Goal: Task Accomplishment & Management: Use online tool/utility

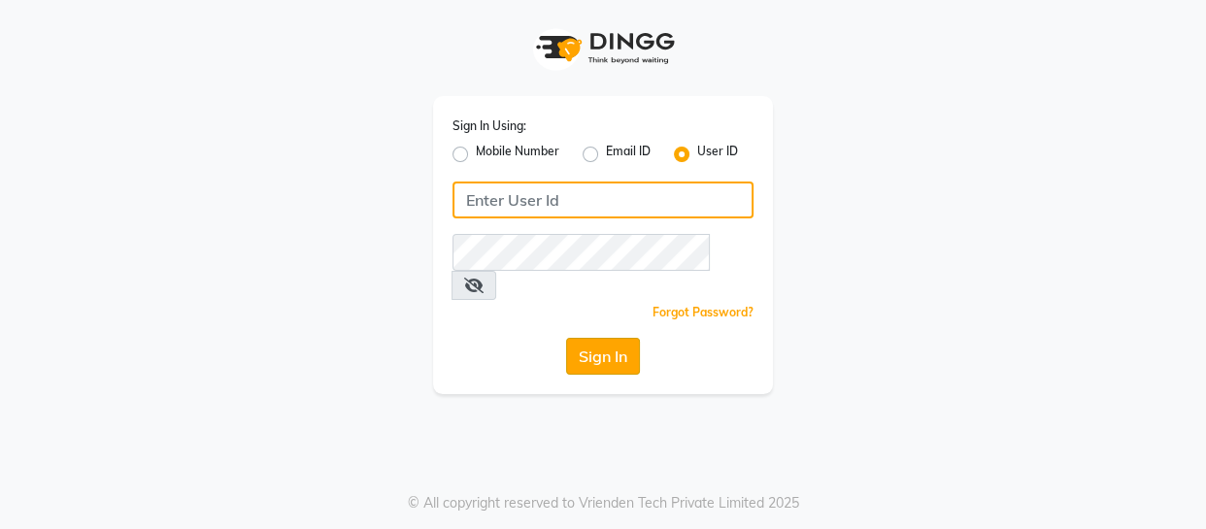
type input "thegelbottle"
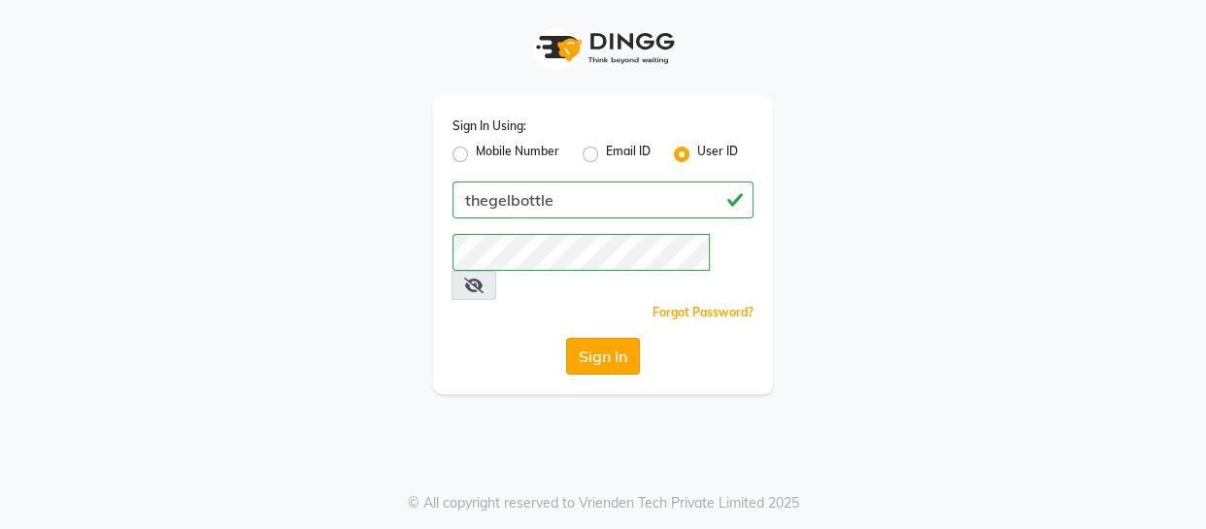
click at [613, 338] on button "Sign In" at bounding box center [603, 356] width 74 height 37
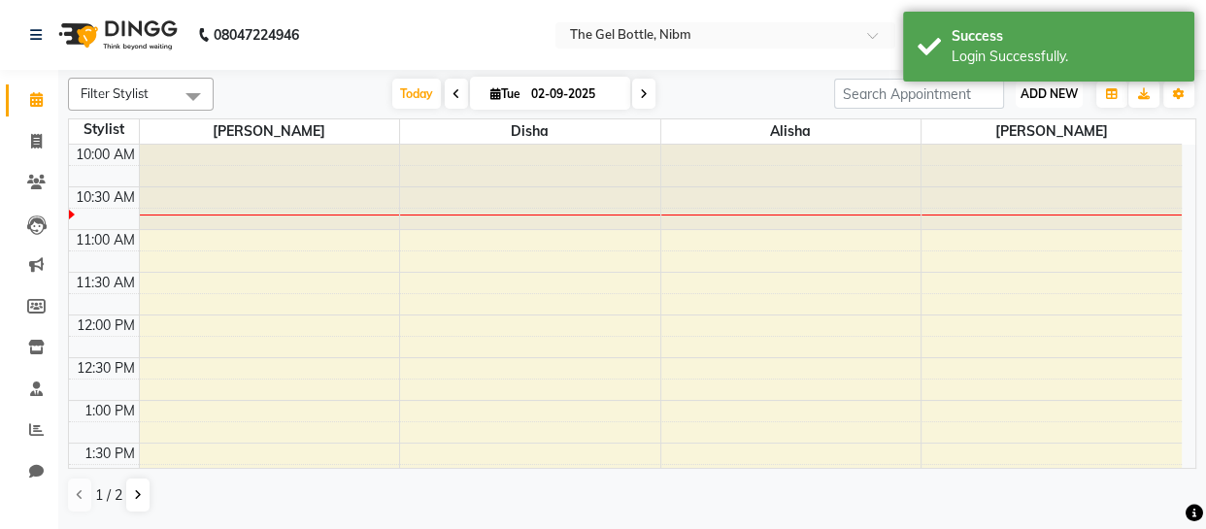
click at [1058, 87] on span "ADD NEW" at bounding box center [1048, 93] width 57 height 15
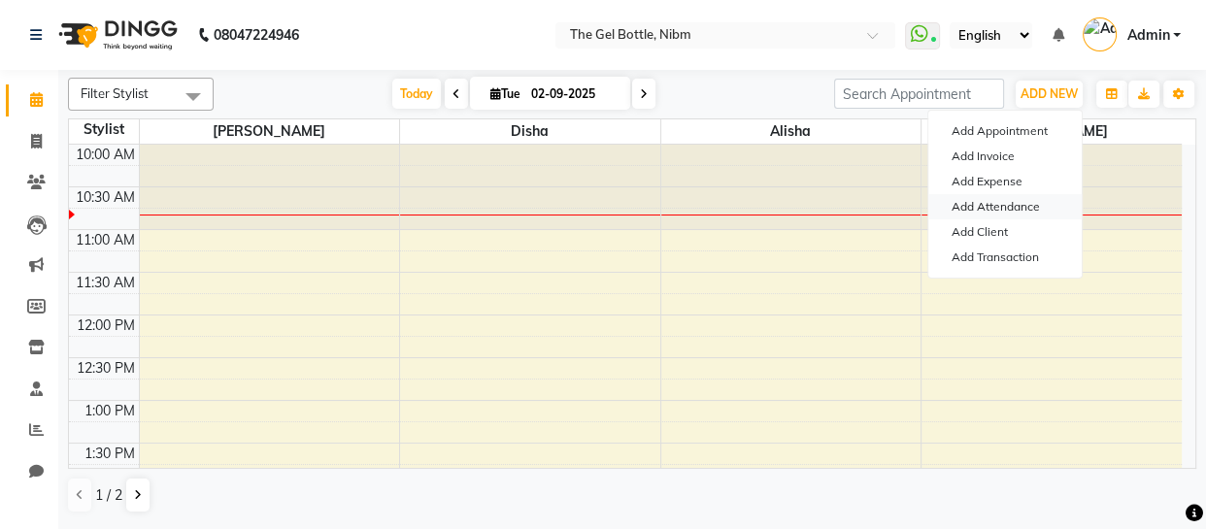
click at [1011, 210] on link "Add Attendance" at bounding box center [1004, 206] width 153 height 25
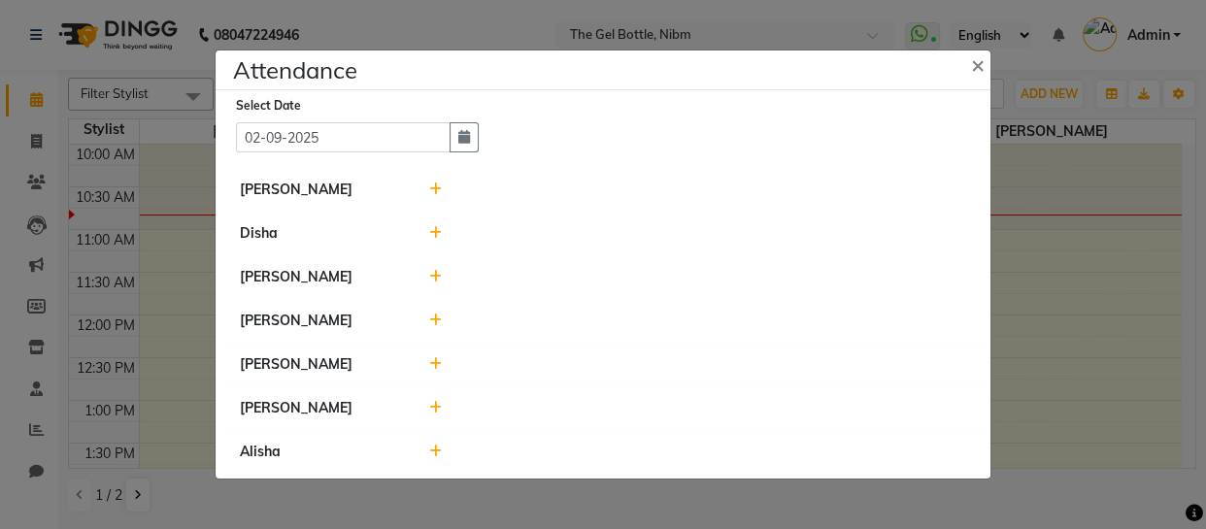
click at [439, 184] on icon at bounding box center [435, 190] width 13 height 14
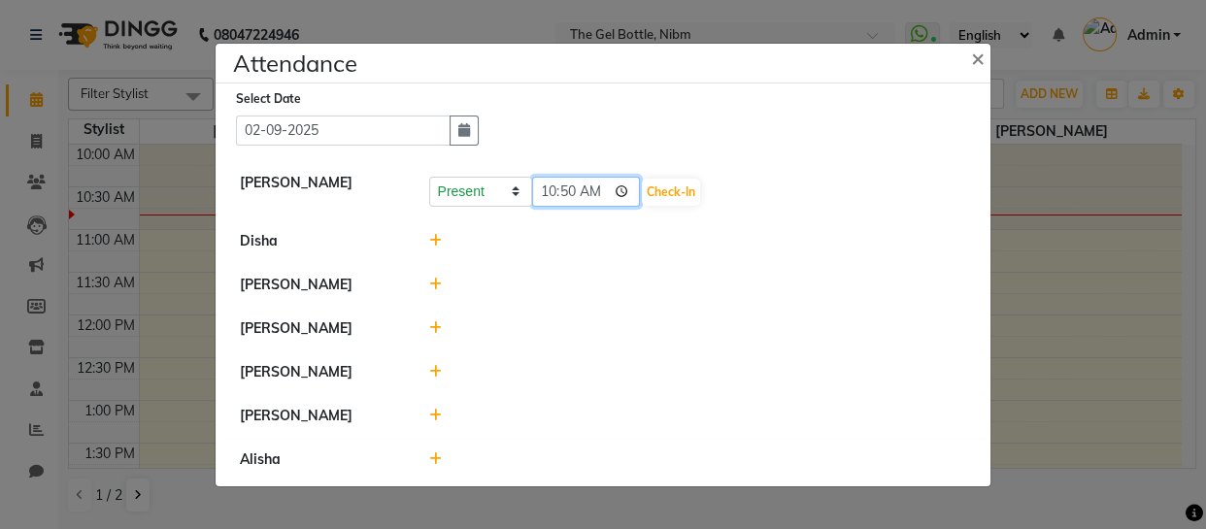
click at [569, 189] on input "10:50" at bounding box center [586, 192] width 109 height 30
type input "10:45"
click at [659, 182] on button "Check-In" at bounding box center [671, 192] width 58 height 27
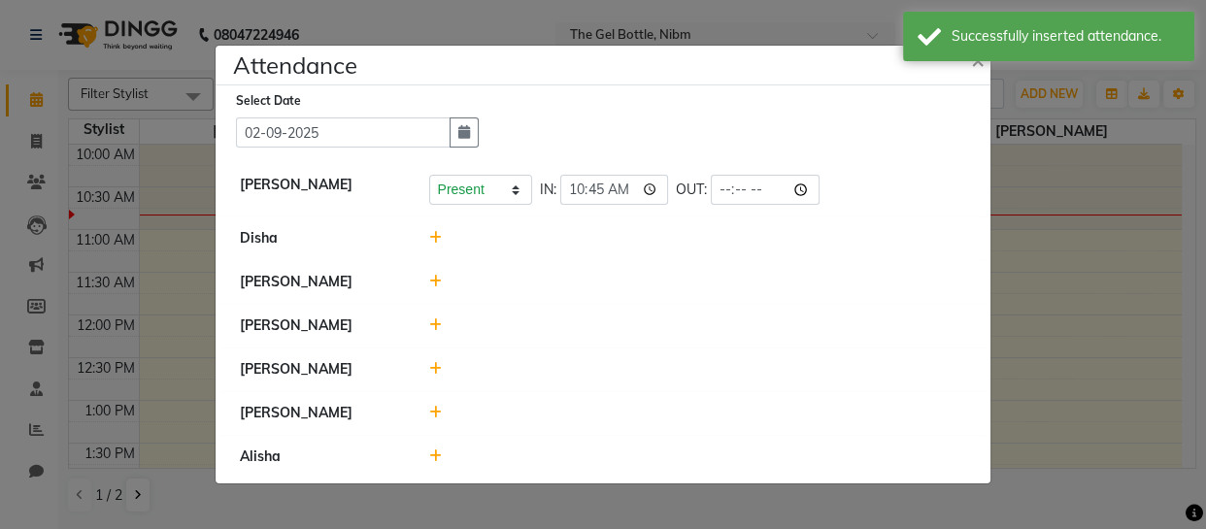
click at [437, 368] on icon at bounding box center [435, 369] width 13 height 14
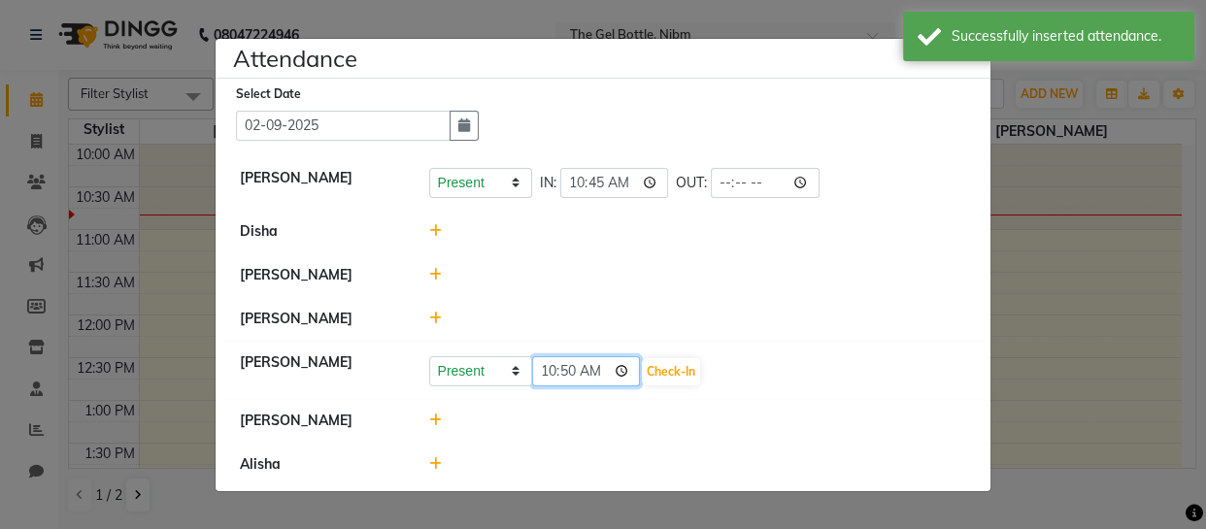
click at [568, 371] on input "10:50" at bounding box center [586, 371] width 109 height 30
type input "10:45"
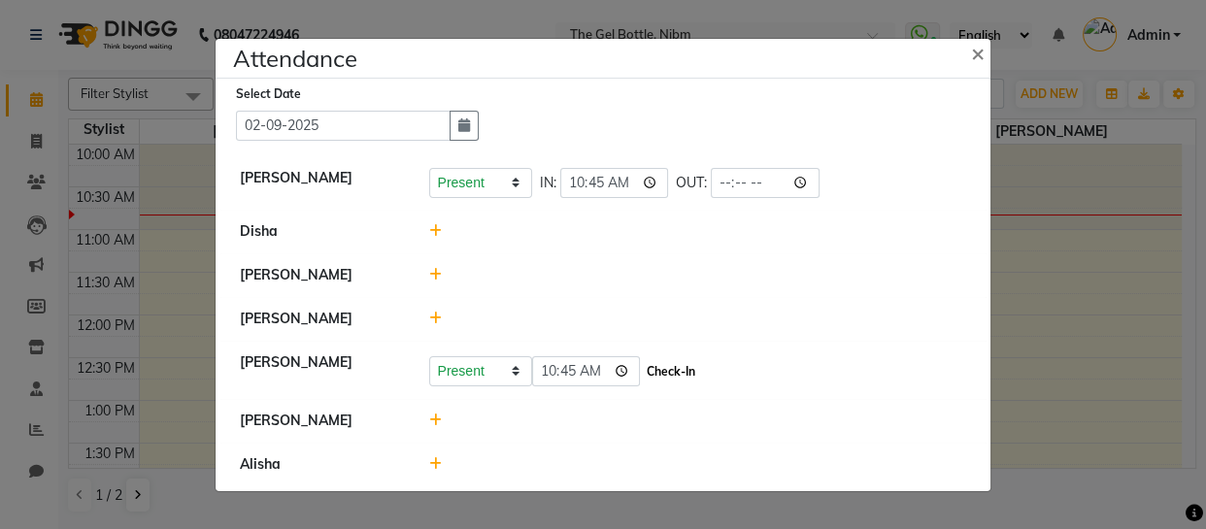
click at [642, 370] on button "Check-In" at bounding box center [671, 371] width 58 height 27
